Goal: Transaction & Acquisition: Purchase product/service

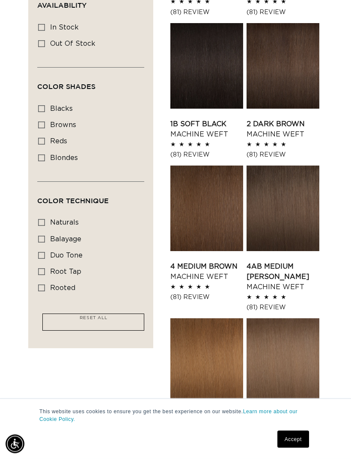
scroll to position [331, 0]
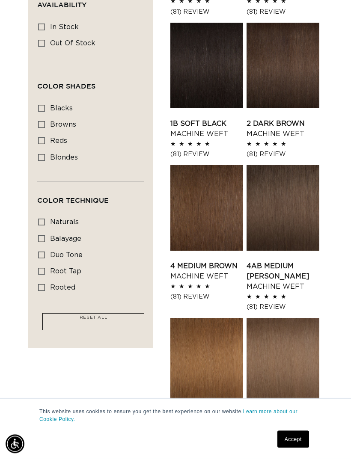
click at [265, 266] on link "4AB Medium Ash Brown Machine Weft" at bounding box center [282, 276] width 73 height 31
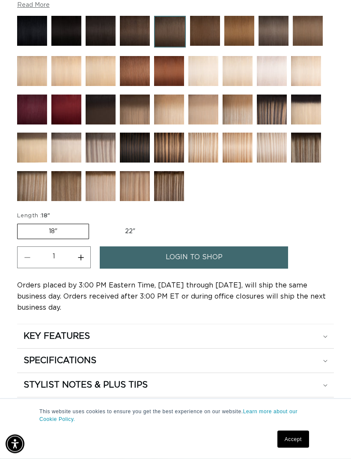
scroll to position [641, 0]
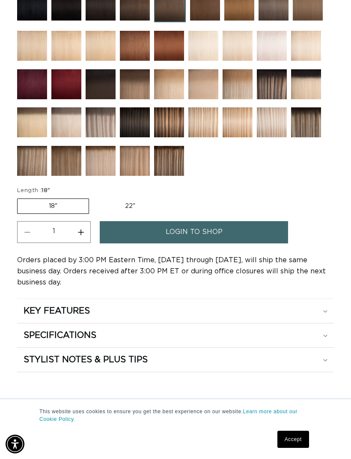
click at [131, 199] on label "22" Variant sold out or unavailable" at bounding box center [130, 206] width 73 height 15
click at [94, 197] on input "22" Variant sold out or unavailable" at bounding box center [93, 197] width 0 height 0
radio input "true"
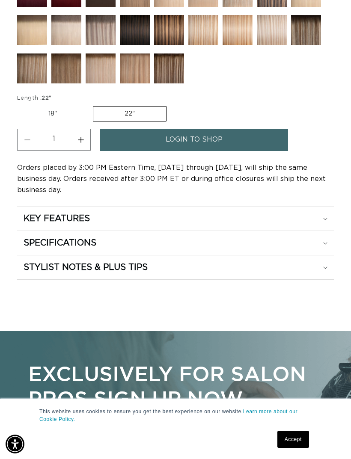
scroll to position [759, 0]
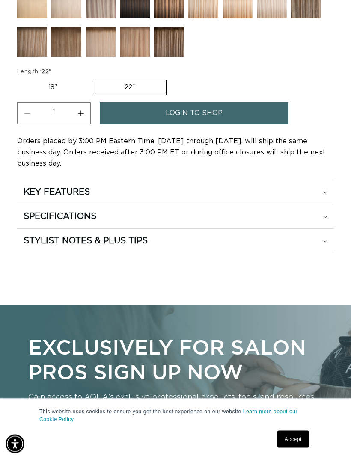
click at [262, 103] on link "login to shop" at bounding box center [194, 114] width 188 height 22
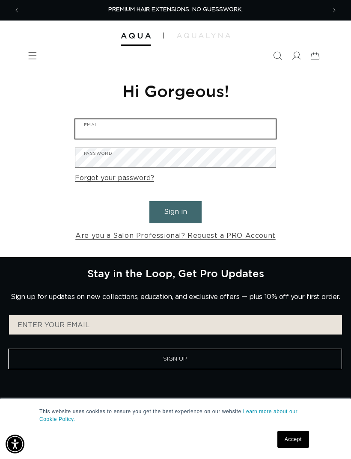
click at [190, 131] on input "Email" at bounding box center [175, 128] width 200 height 19
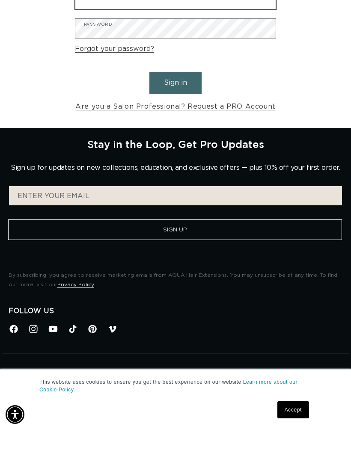
scroll to position [112, 0]
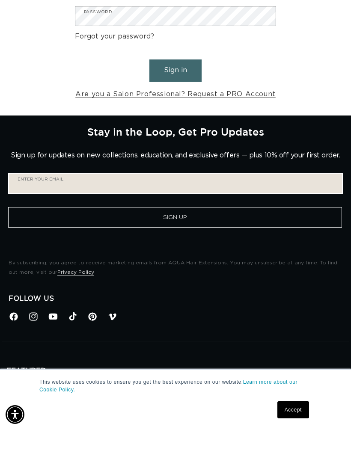
click at [233, 203] on input "Enter your email" at bounding box center [175, 212] width 333 height 19
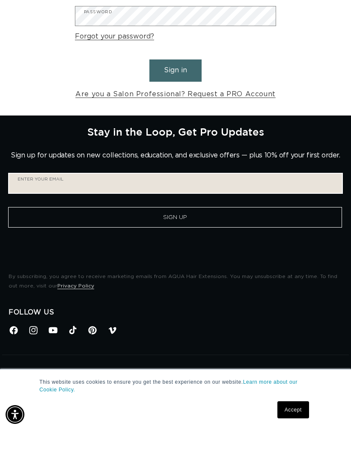
click at [209, 203] on input "Enter your email" at bounding box center [175, 212] width 333 height 19
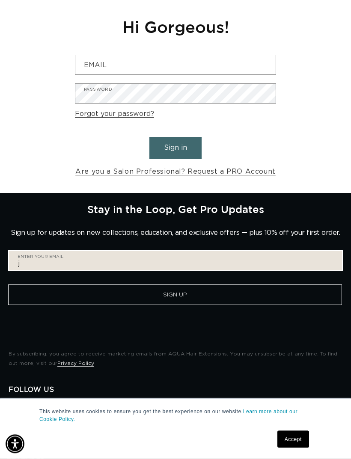
scroll to position [64, 0]
type input "jordanzucker7@gmail.com"
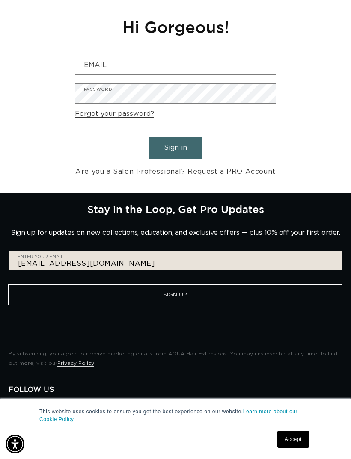
click at [175, 300] on button "Sign Up" at bounding box center [175, 295] width 334 height 21
click at [205, 291] on button "Sign Up" at bounding box center [175, 295] width 334 height 21
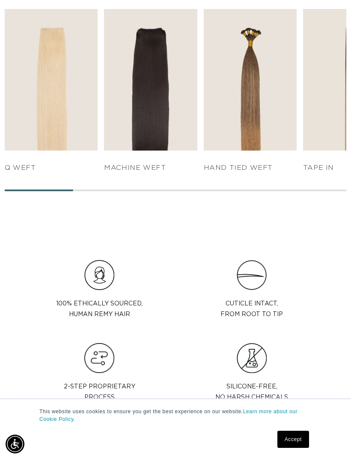
scroll to position [669, 0]
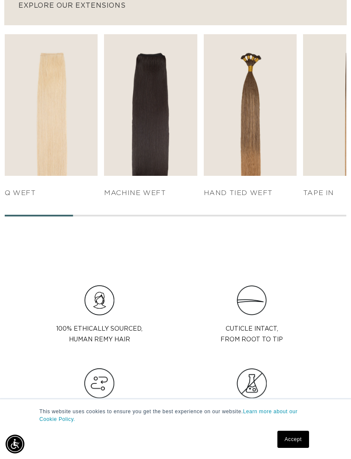
click at [180, 155] on link "SHOP NOW" at bounding box center [150, 159] width 87 height 16
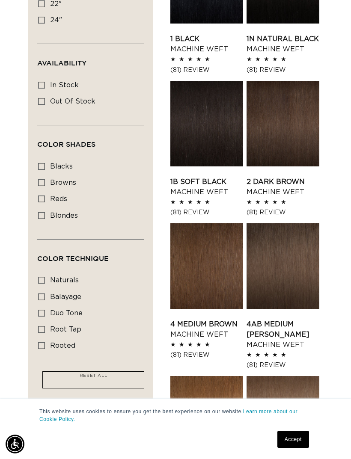
scroll to position [274, 0]
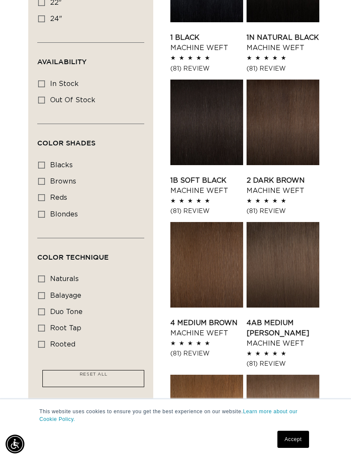
click at [273, 336] on link "4AB Medium Ash Brown Machine Weft" at bounding box center [282, 333] width 73 height 31
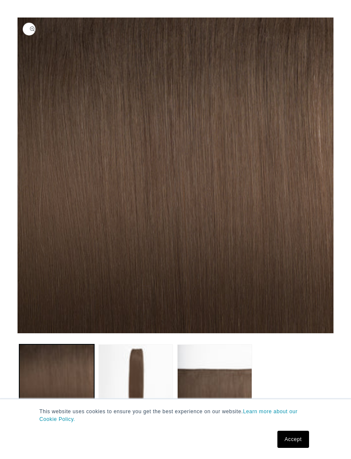
scroll to position [92, 0]
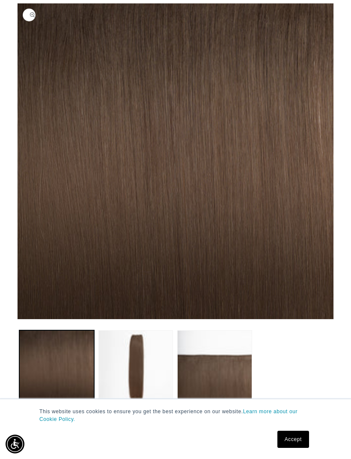
click at [163, 368] on button "Load image 2 in gallery view" at bounding box center [135, 367] width 75 height 75
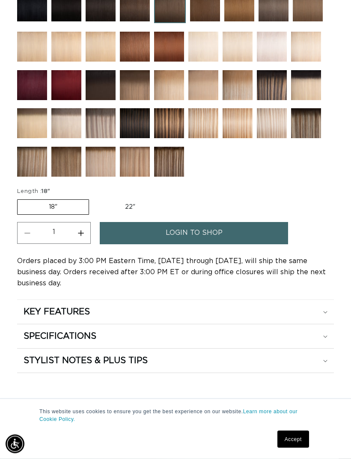
scroll to position [708, 0]
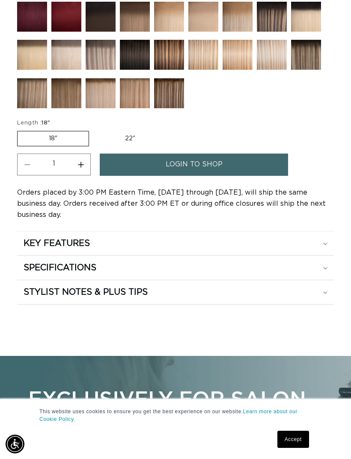
click at [137, 131] on label "22" Variant sold out or unavailable" at bounding box center [130, 138] width 73 height 15
click at [94, 129] on input "22" Variant sold out or unavailable" at bounding box center [93, 129] width 0 height 0
radio input "true"
click at [243, 154] on link "login to shop" at bounding box center [194, 165] width 188 height 22
